Goal: Transaction & Acquisition: Purchase product/service

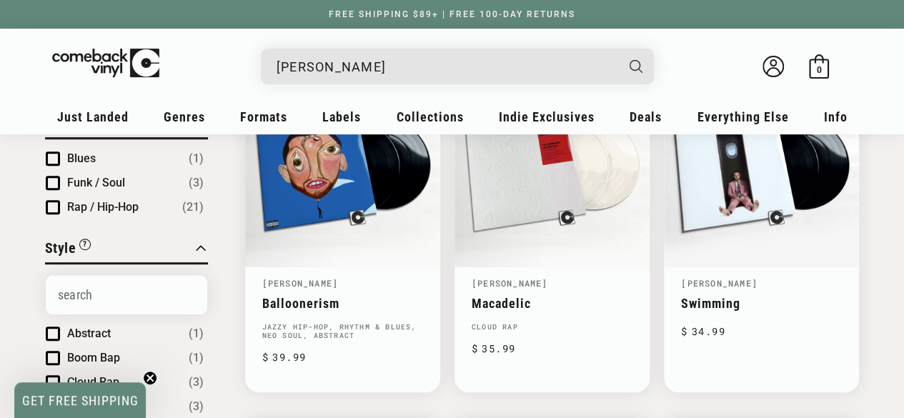
scroll to position [230, 0]
click at [377, 72] on input "mac miller" at bounding box center [445, 66] width 339 height 29
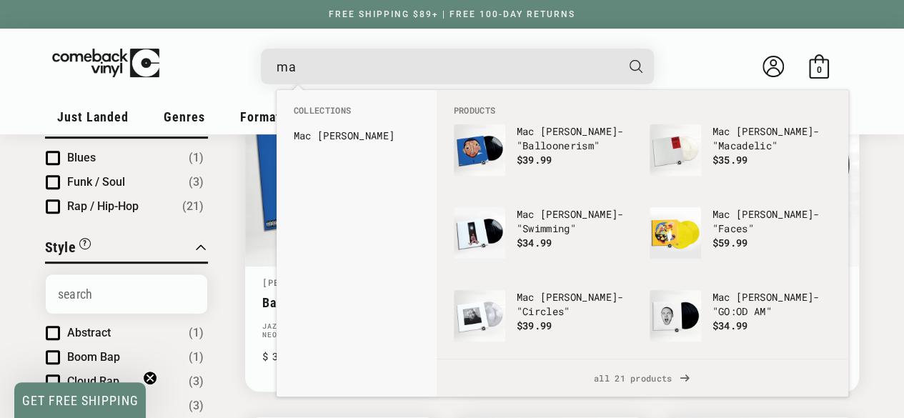
type input "m"
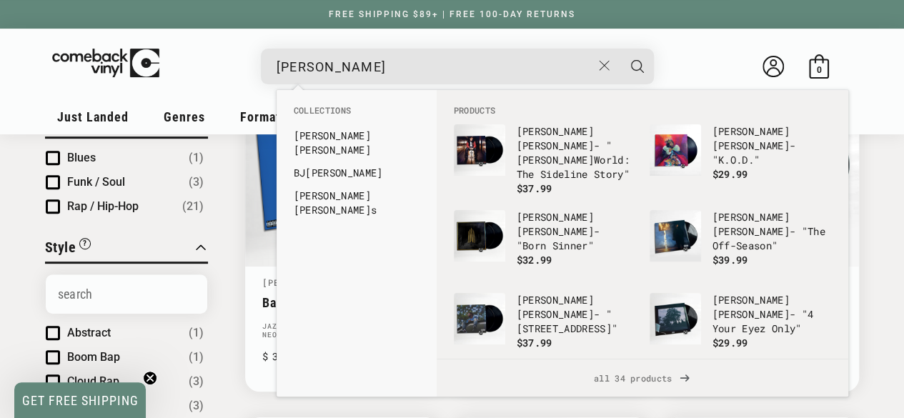
type input "j cole"
click at [619, 49] on button "Search" at bounding box center [637, 67] width 36 height 36
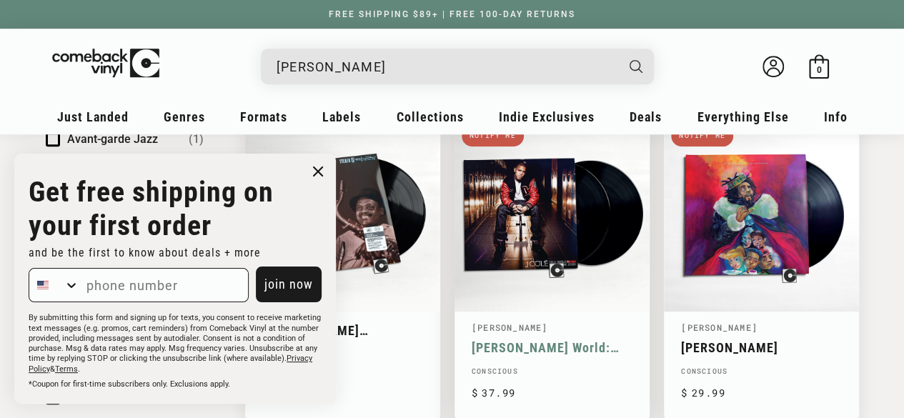
scroll to position [533, 0]
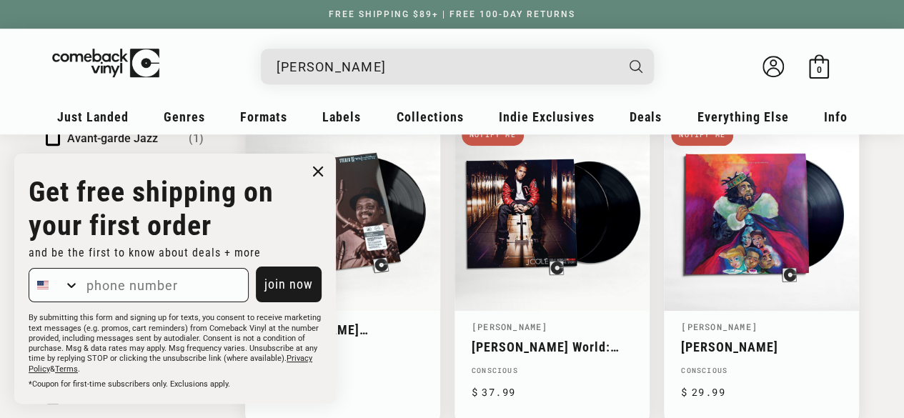
click at [312, 169] on circle "Close dialog" at bounding box center [318, 171] width 21 height 21
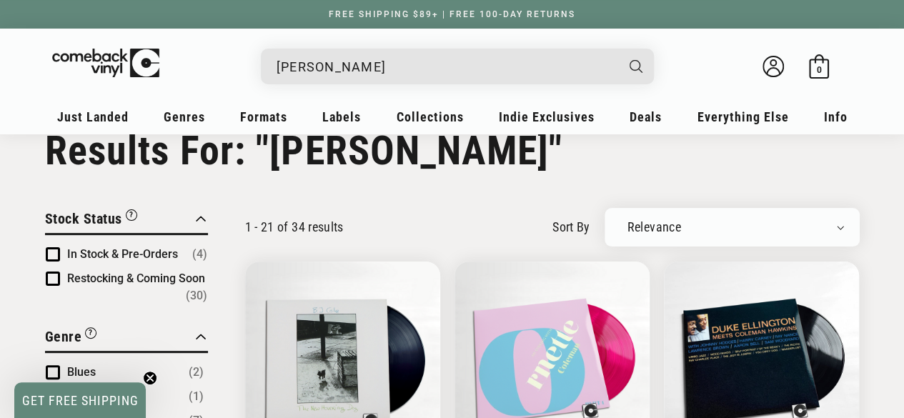
scroll to position [42, 0]
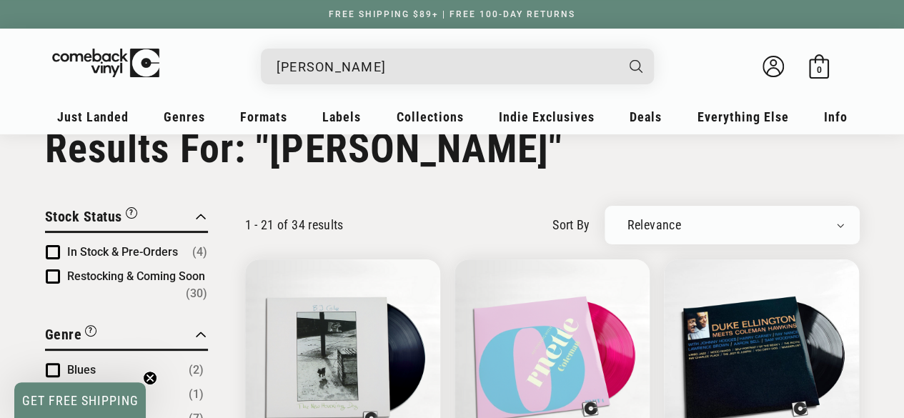
drag, startPoint x: 324, startPoint y: 218, endPoint x: 257, endPoint y: 192, distance: 71.9
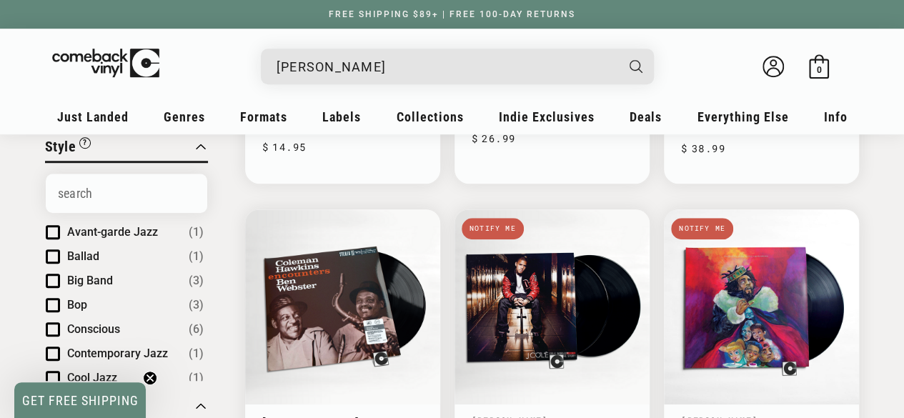
scroll to position [414, 0]
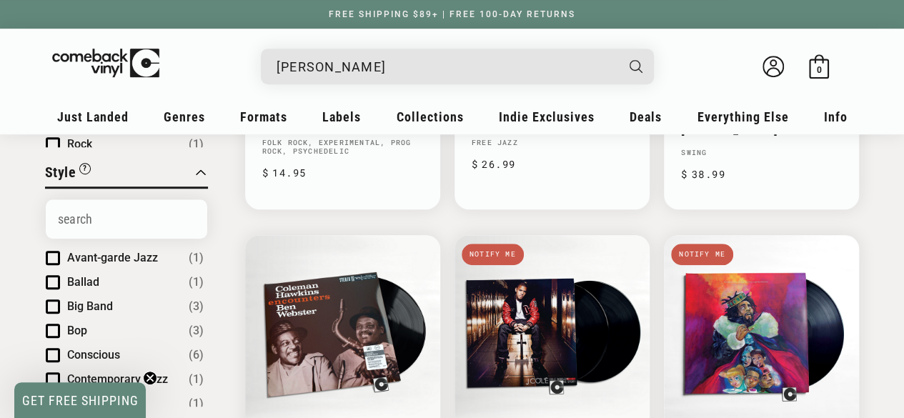
click at [459, 59] on input "j cole" at bounding box center [445, 66] width 339 height 29
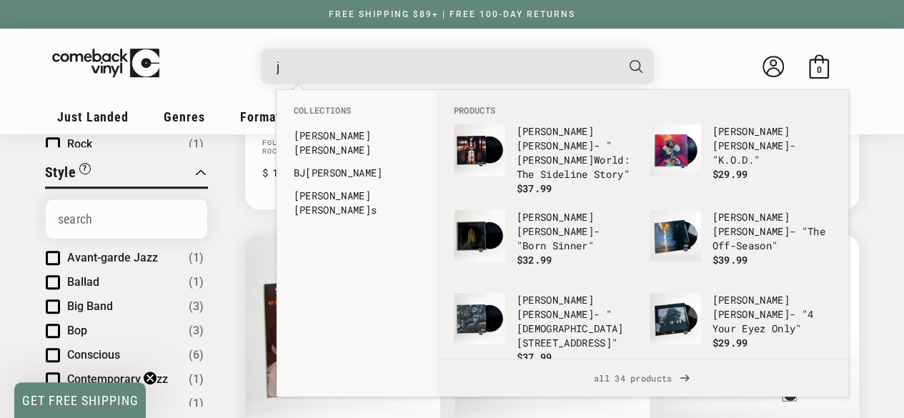
type input "j"
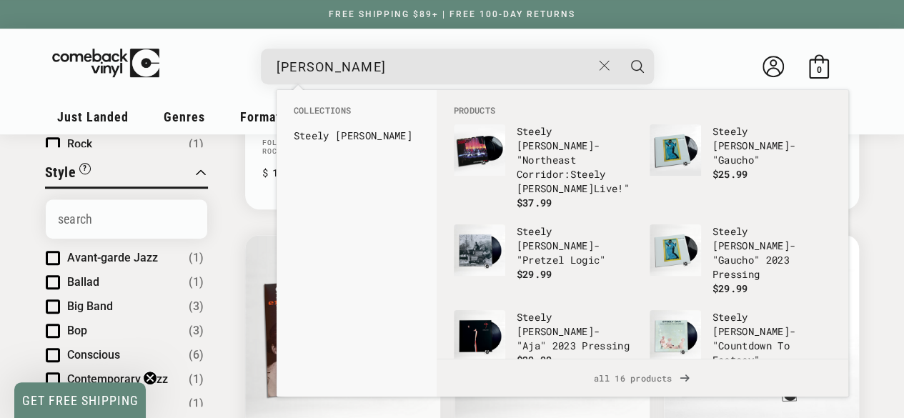
type input "steely dan"
click at [619, 49] on button "Search" at bounding box center [637, 67] width 36 height 36
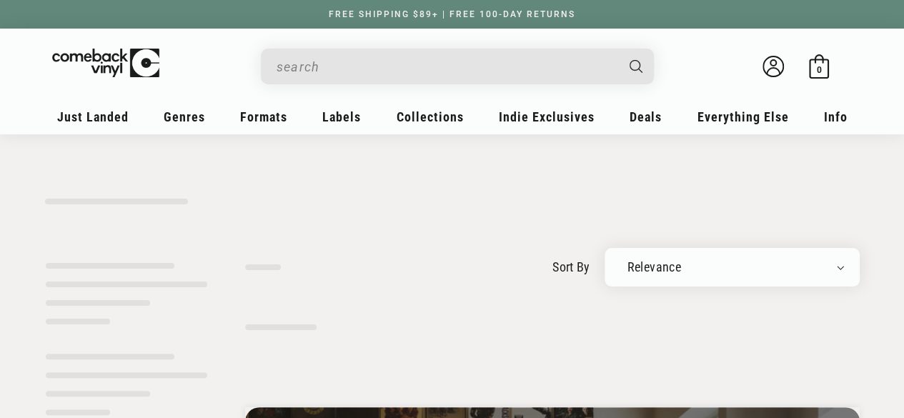
type input "steely dan"
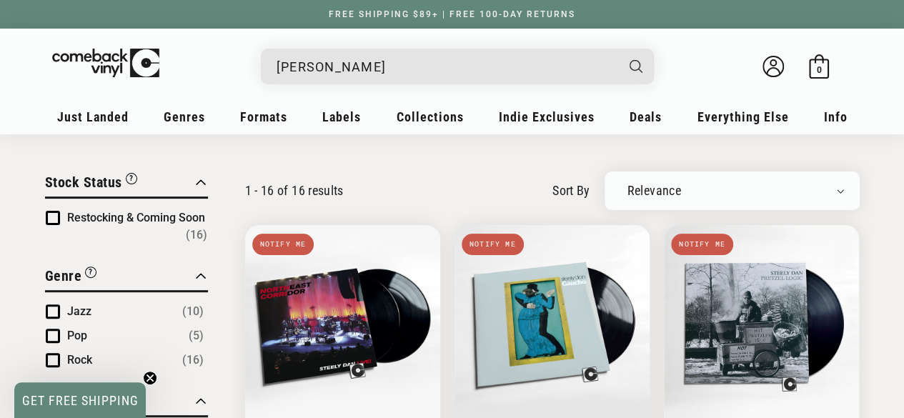
scroll to position [82, 0]
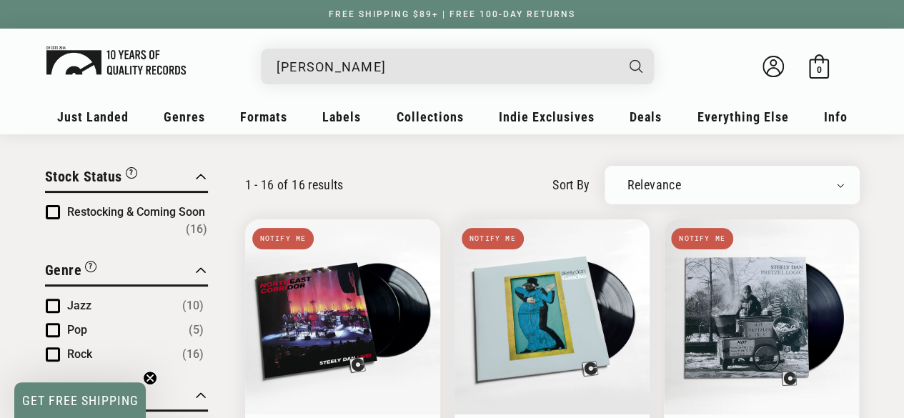
click at [106, 59] on img at bounding box center [115, 60] width 139 height 29
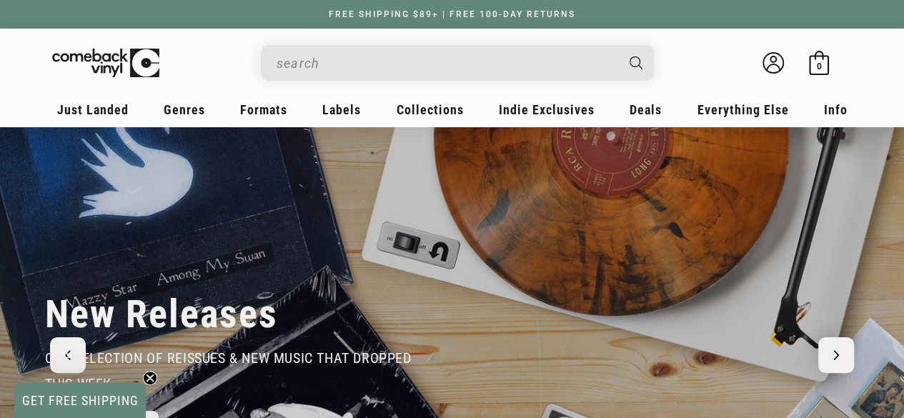
click at [346, 76] on input "When autocomplete results are available use up and down arrows to review and en…" at bounding box center [445, 63] width 339 height 29
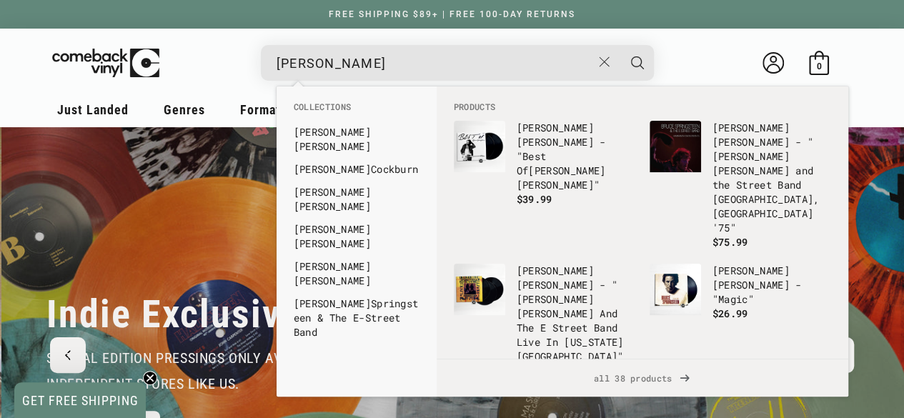
scroll to position [0, 903]
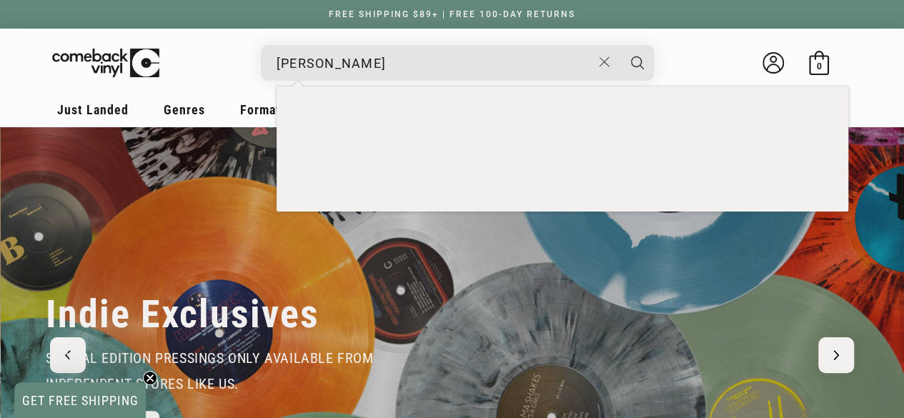
type input "bruce springsteen"
click at [619, 45] on button "Search" at bounding box center [637, 63] width 36 height 36
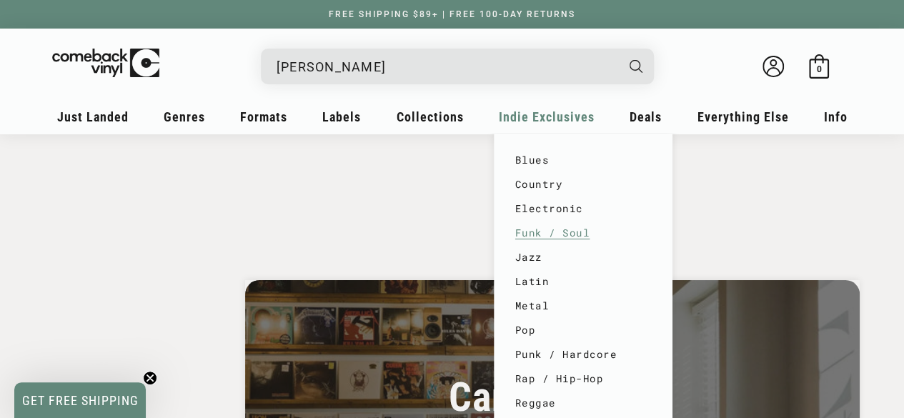
scroll to position [2593, 0]
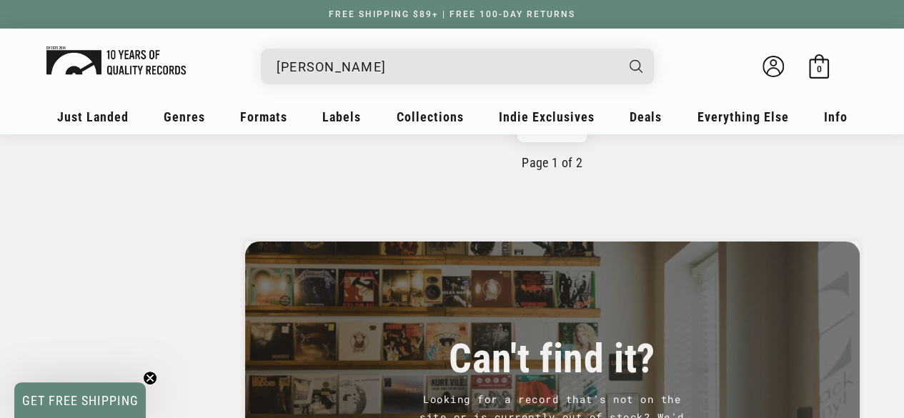
click at [109, 64] on img at bounding box center [115, 60] width 139 height 29
